Goal: Task Accomplishment & Management: Manage account settings

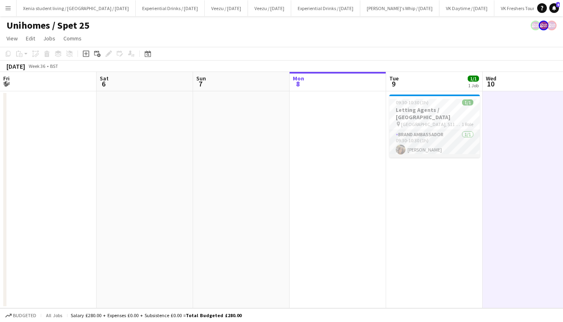
scroll to position [0, 278]
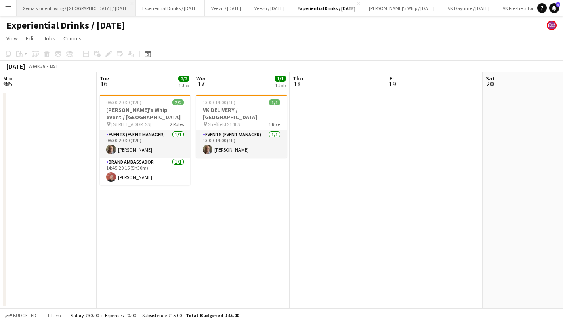
scroll to position [0, 316]
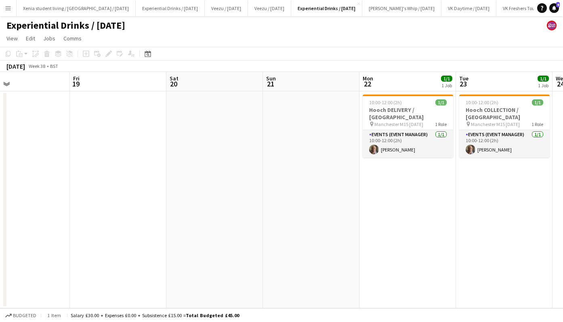
click at [12, 6] on button "Menu" at bounding box center [8, 8] width 16 height 16
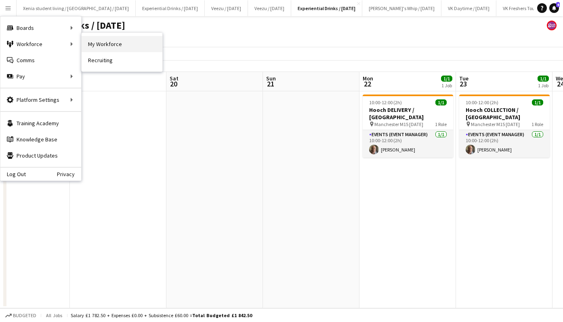
click at [100, 43] on link "My Workforce" at bounding box center [122, 44] width 81 height 16
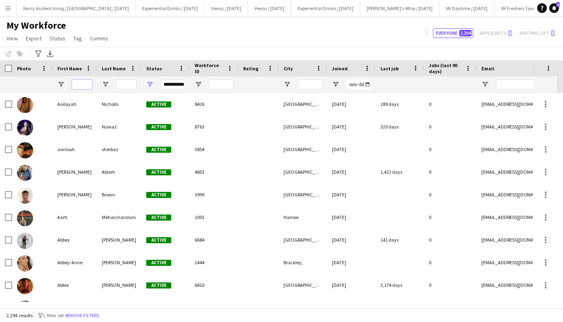
click at [84, 80] on input "First Name Filter Input" at bounding box center [82, 85] width 20 height 10
type input "********"
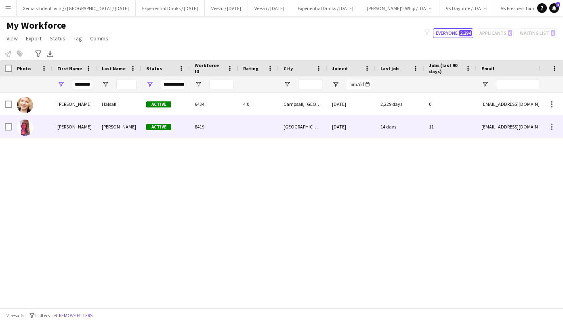
click at [60, 128] on div "Rochelle" at bounding box center [75, 127] width 44 height 22
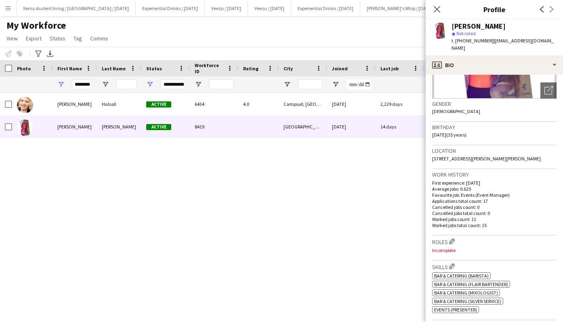
scroll to position [37, 0]
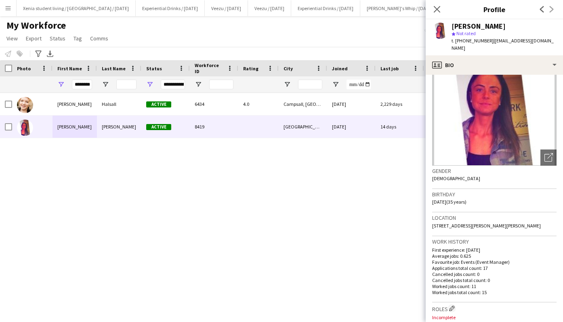
drag, startPoint x: 453, startPoint y: 224, endPoint x: 470, endPoint y: 224, distance: 17.8
click at [470, 224] on div "Location 34 Adkins Drive, 34 Adkins Drive, Sheffield, Sheffield, Sheffield, S5 …" at bounding box center [494, 224] width 124 height 23
copy span "S5 8TE"
click at [4, 9] on button "Menu" at bounding box center [8, 8] width 16 height 16
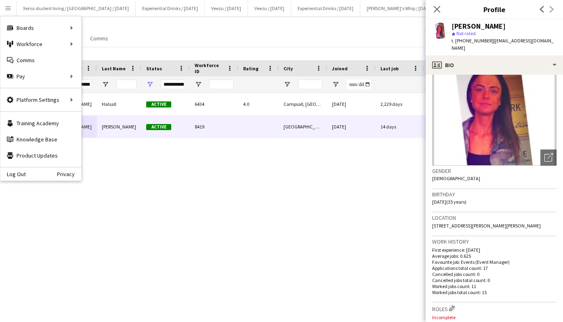
click at [99, 49] on div "Notify workforce Add to tag Select at least one crew to tag him or her. Advance…" at bounding box center [281, 53] width 563 height 13
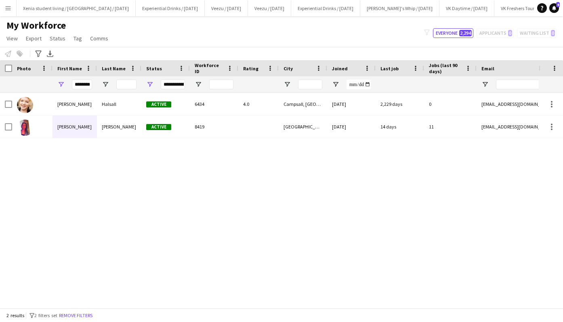
click at [6, 13] on button "Menu" at bounding box center [8, 8] width 16 height 16
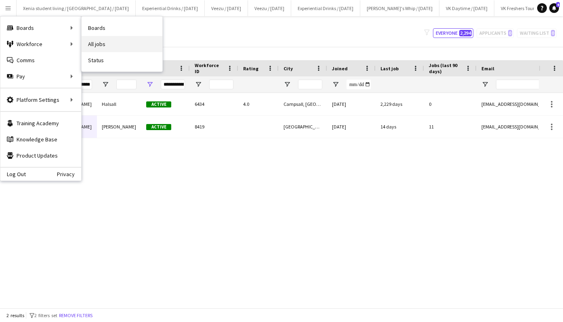
click at [107, 41] on link "All jobs" at bounding box center [122, 44] width 81 height 16
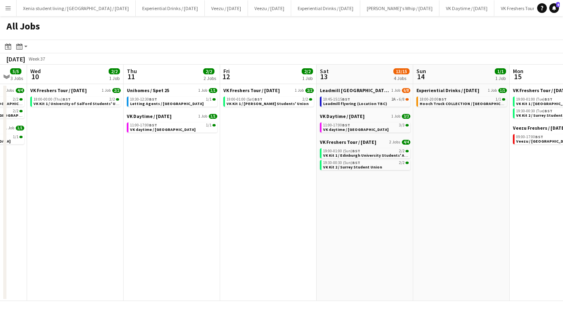
scroll to position [0, 273]
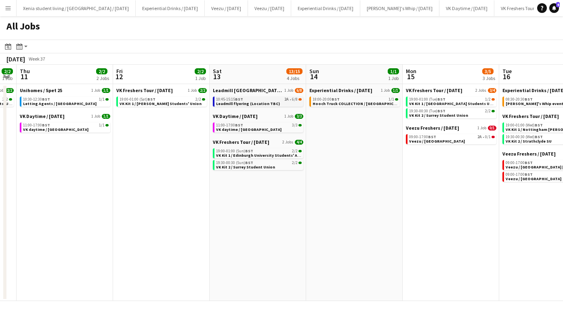
click at [249, 103] on span "Leadmill flyering (Location TBC)" at bounding box center [248, 103] width 64 height 5
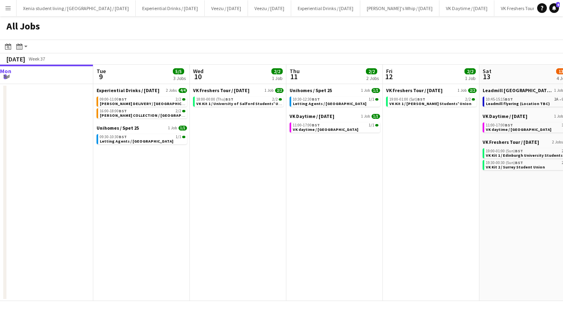
scroll to position [0, 305]
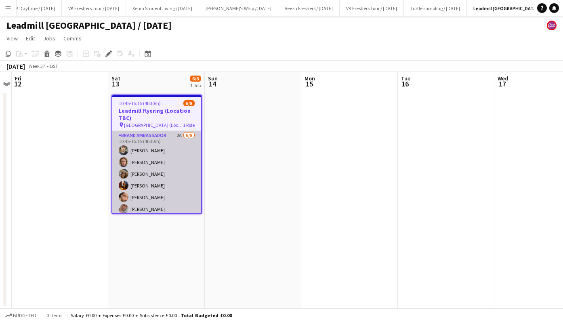
scroll to position [27, 0]
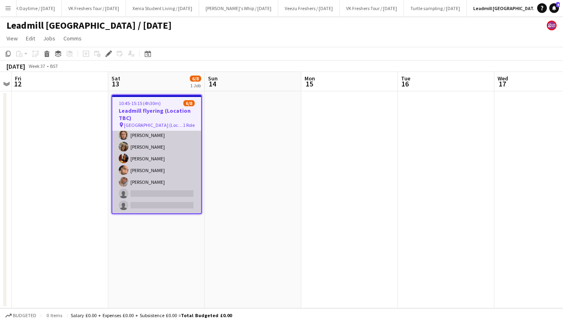
click at [148, 191] on app-card-role "Brand Ambassador 2A 6/8 10:45-15:15 (4h30m) Dimitri Kohovs Callum Whitfield May…" at bounding box center [156, 159] width 89 height 110
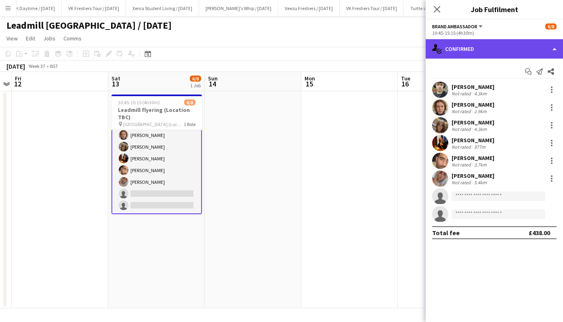
click at [450, 48] on div "single-neutral-actions-check-2 Confirmed" at bounding box center [494, 48] width 137 height 19
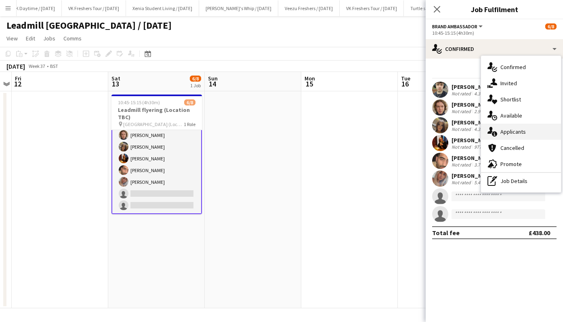
click at [512, 131] on span "Applicants" at bounding box center [513, 131] width 25 height 7
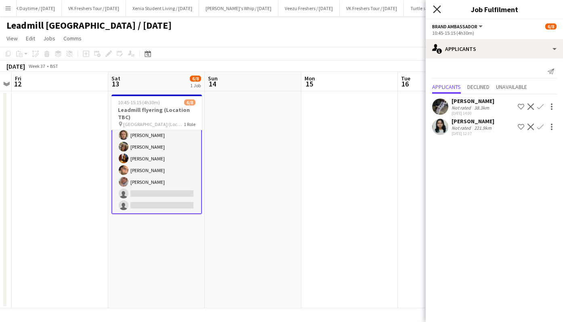
click at [438, 12] on icon "Close pop-in" at bounding box center [437, 9] width 8 height 8
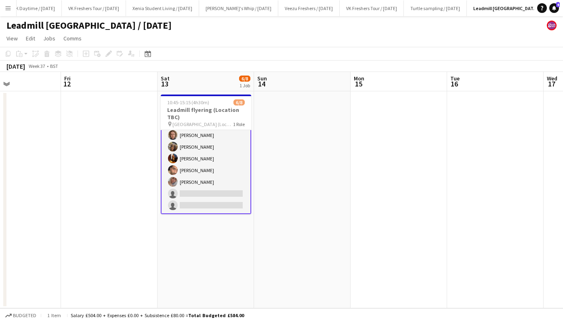
scroll to position [0, 0]
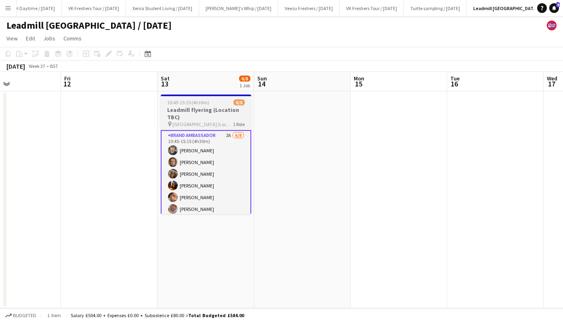
click at [186, 105] on app-job-card "10:45-15:15 (4h30m) 6/8 Leadmill flyering (Location TBC) pin Sheffield (Locatio…" at bounding box center [206, 155] width 91 height 120
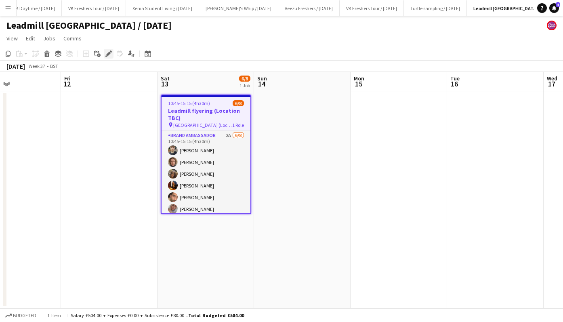
click at [110, 53] on icon at bounding box center [108, 54] width 4 height 4
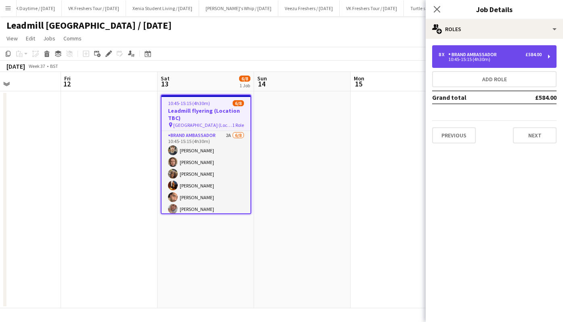
click at [461, 65] on div "8 x Brand Ambassador £584.00 10:45-15:15 (4h30m)" at bounding box center [494, 56] width 124 height 23
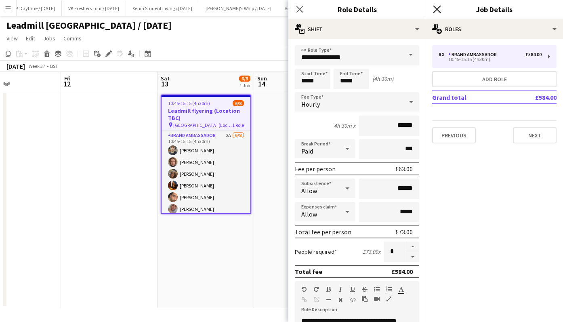
click at [436, 11] on icon at bounding box center [437, 9] width 8 height 8
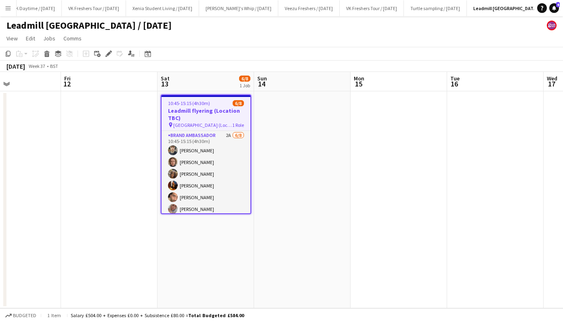
scroll to position [27, 0]
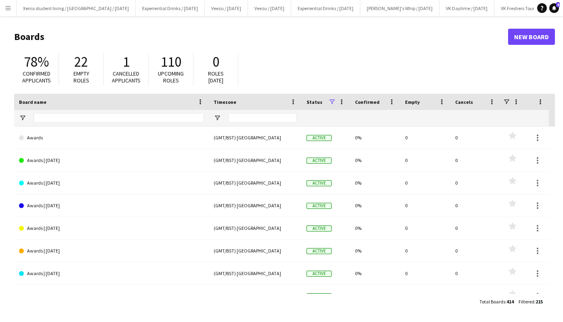
click at [6, 7] on app-icon "Menu" at bounding box center [8, 8] width 6 height 6
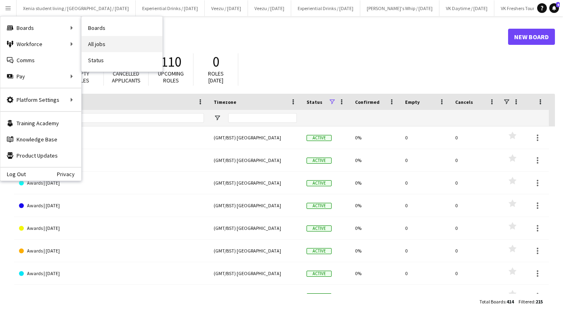
click at [99, 43] on link "All jobs" at bounding box center [122, 44] width 81 height 16
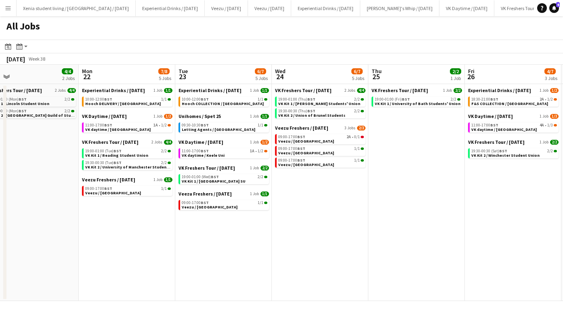
scroll to position [0, 209]
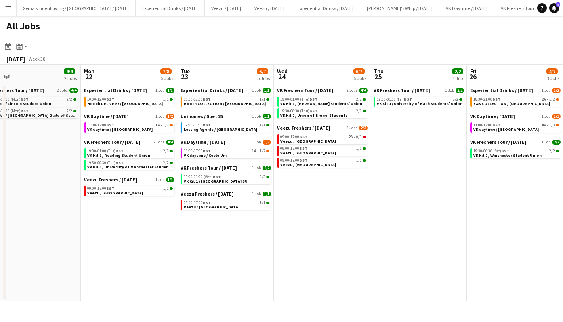
click at [378, 194] on app-date-cell "VK Freshers Tour / Sept 25 1 Job 2/2 19:00-01:00 (Fri) BST 2/2 VK Kit 1 / Unive…" at bounding box center [419, 192] width 97 height 217
click at [124, 129] on span "VK daytime / Lincoln Uni" at bounding box center [119, 129] width 65 height 5
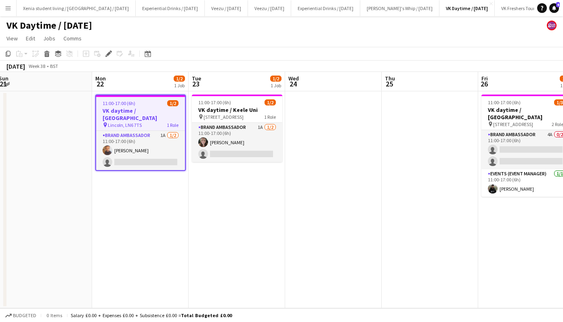
scroll to position [0, 198]
click at [154, 148] on app-card-role "Brand Ambassador 1A [DATE] 11:00-17:00 (6h) [PERSON_NAME] single-neutral-actions" at bounding box center [140, 150] width 89 height 39
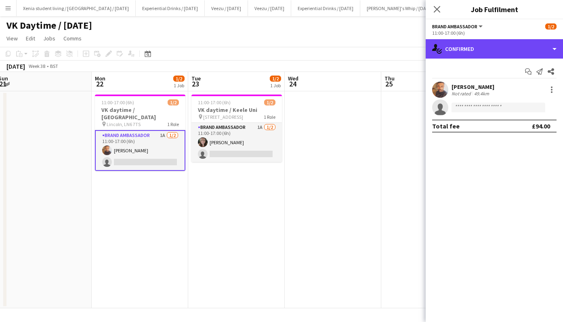
click at [454, 49] on div "single-neutral-actions-check-2 Confirmed" at bounding box center [494, 48] width 137 height 19
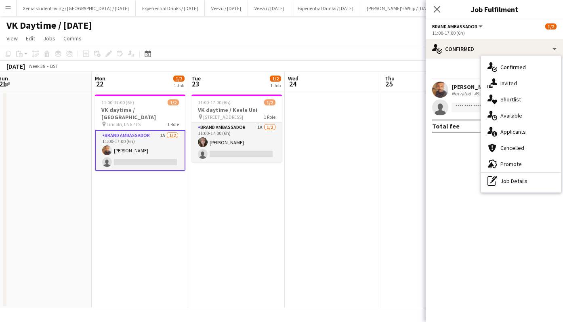
click at [520, 134] on span "Applicants" at bounding box center [513, 131] width 25 height 7
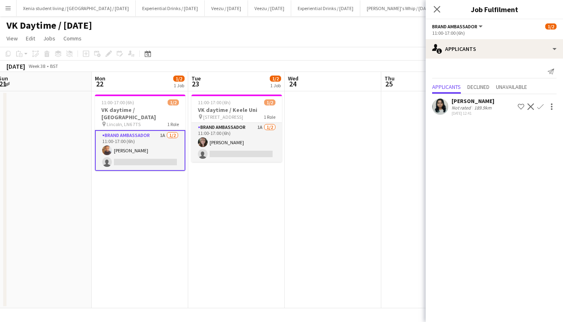
click at [246, 143] on app-card-role "Brand Ambassador 1A [DATE] 11:00-17:00 (6h) [PERSON_NAME] single-neutral-actions" at bounding box center [237, 142] width 91 height 39
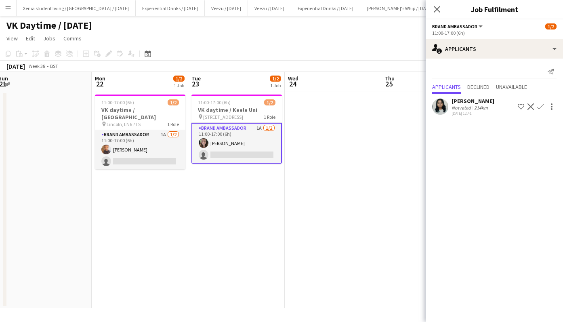
click at [440, 14] on div "Close pop-in" at bounding box center [437, 9] width 23 height 19
